Goal: Information Seeking & Learning: Learn about a topic

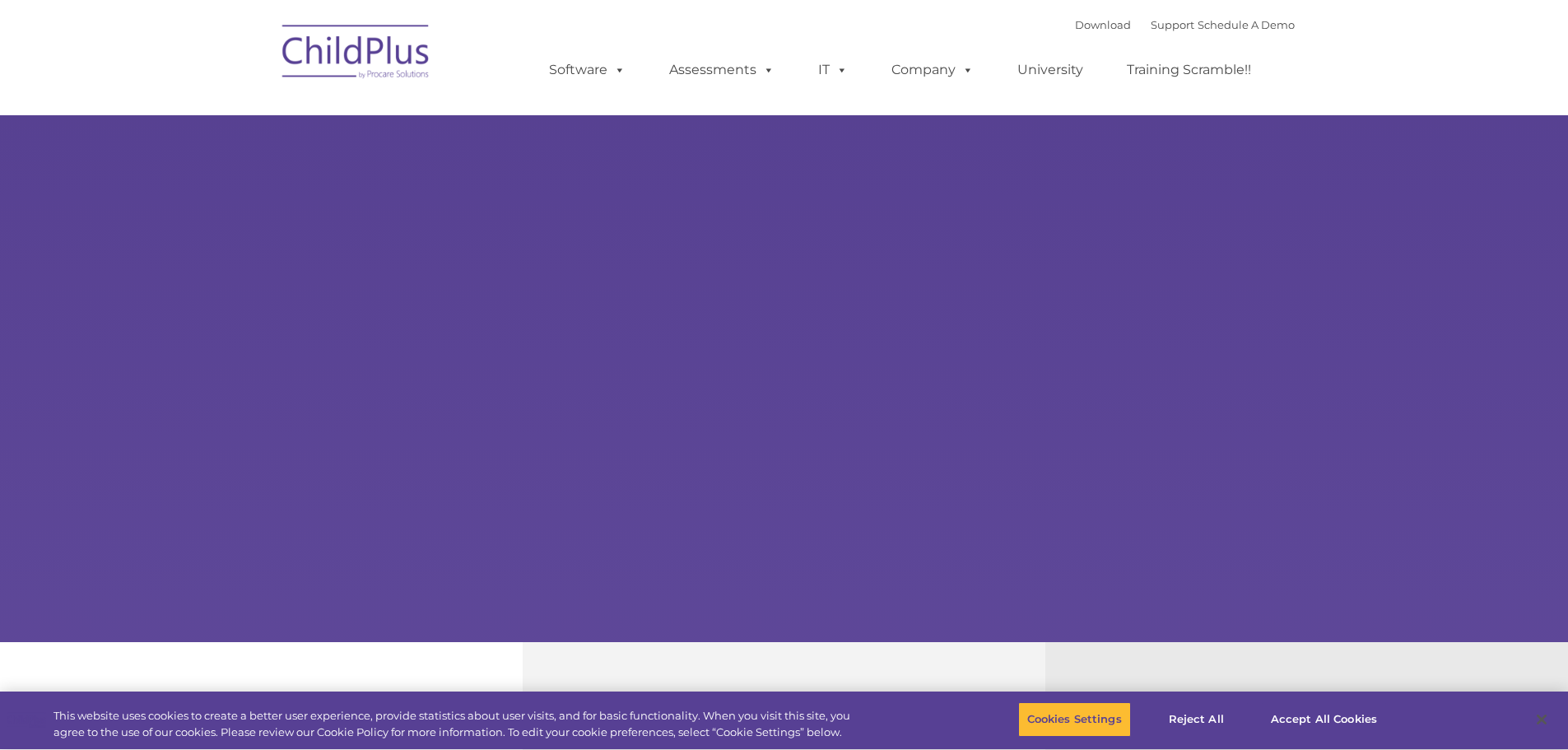
type input ""
select select "MEDIUM"
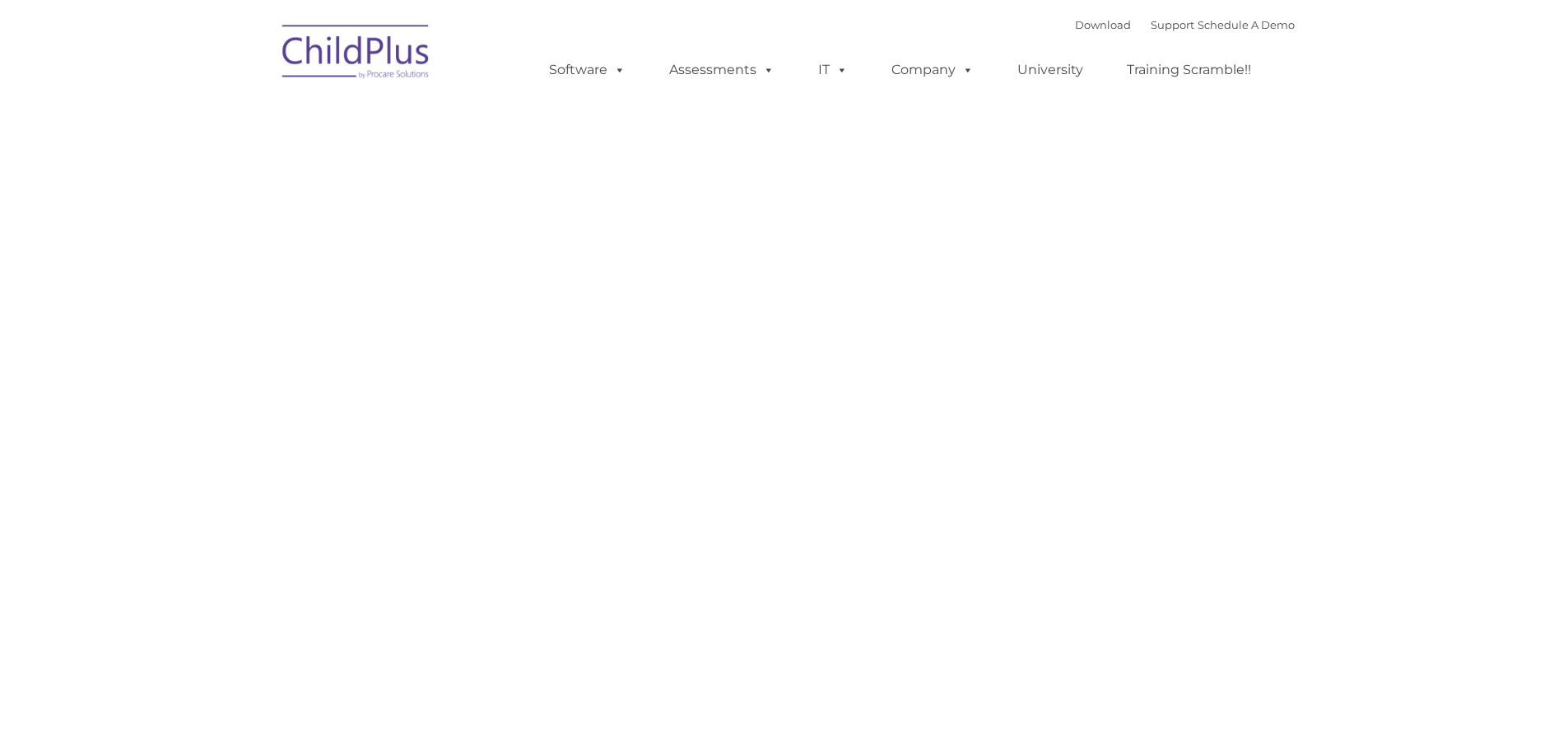
type input ""
